Goal: Task Accomplishment & Management: Manage account settings

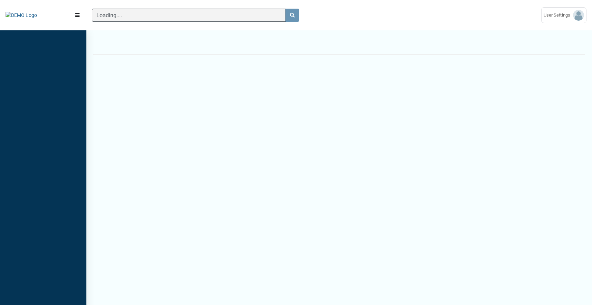
scroll to position [3, 0]
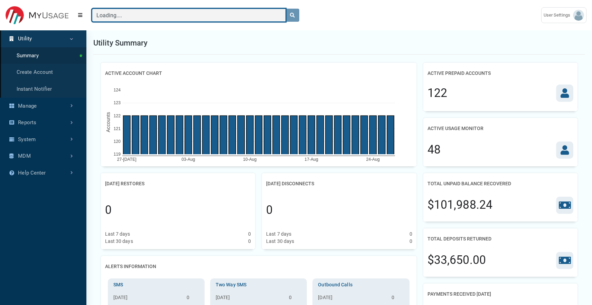
click at [135, 13] on input "Loading...." at bounding box center [189, 15] width 194 height 13
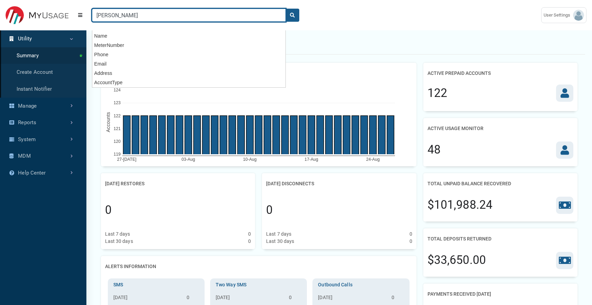
type input "[PERSON_NAME]"
click at [285, 9] on button "search" at bounding box center [292, 15] width 14 height 13
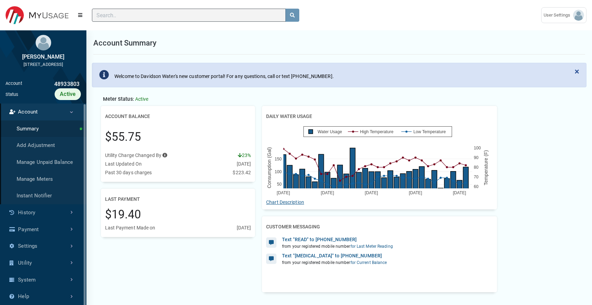
scroll to position [3, 0]
click at [44, 255] on link "Settings" at bounding box center [43, 246] width 86 height 17
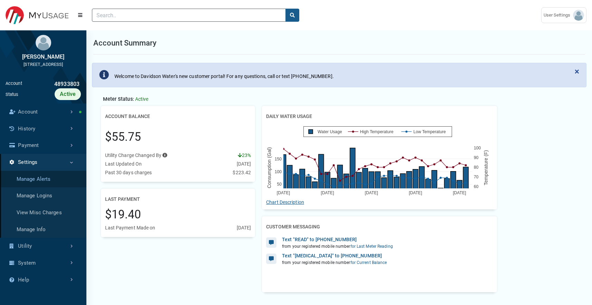
click at [49, 184] on link "Manage Alerts" at bounding box center [43, 179] width 86 height 17
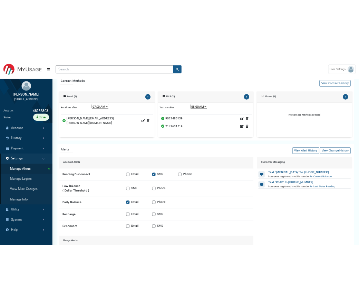
scroll to position [59, 0]
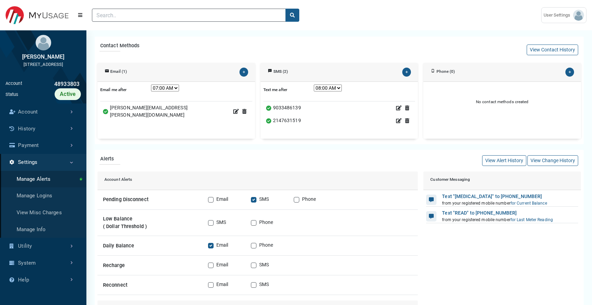
click at [360, 209] on li "Pending Disconnect Email SMS Phone" at bounding box center [257, 200] width 320 height 20
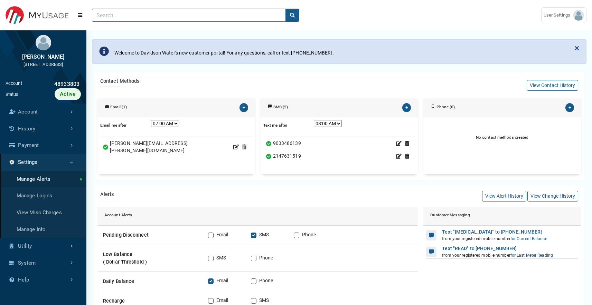
scroll to position [0, 0]
